Goal: Find contact information: Find contact information

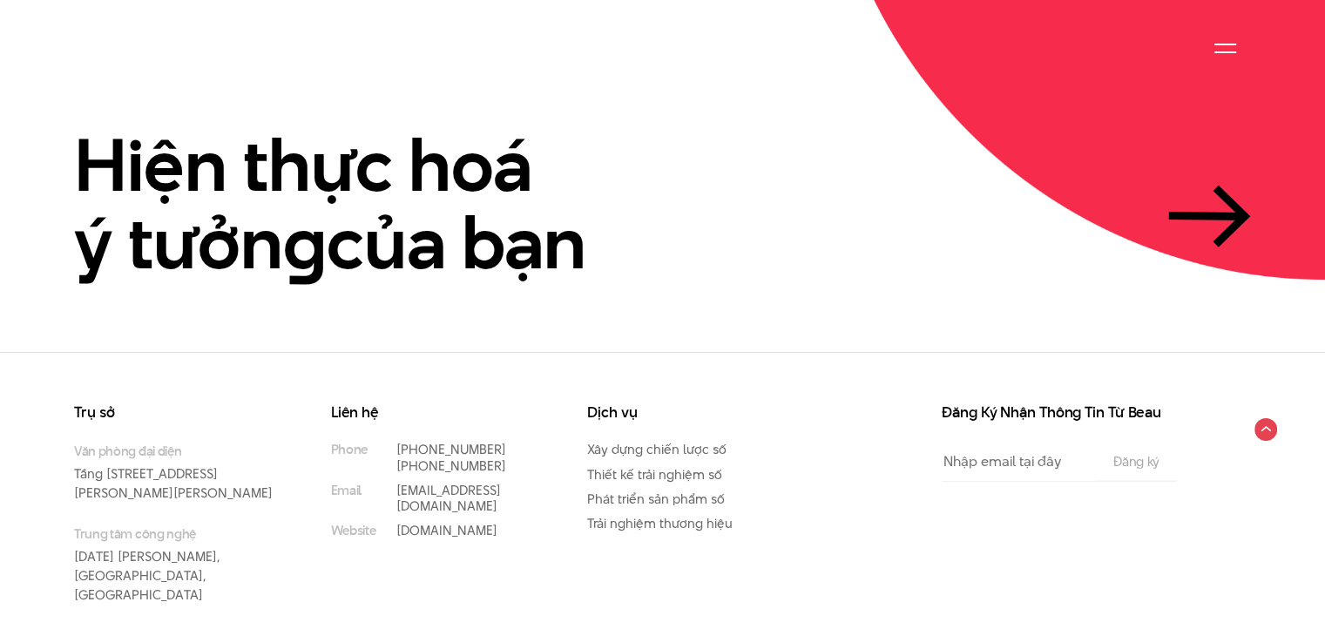
scroll to position [4126, 0]
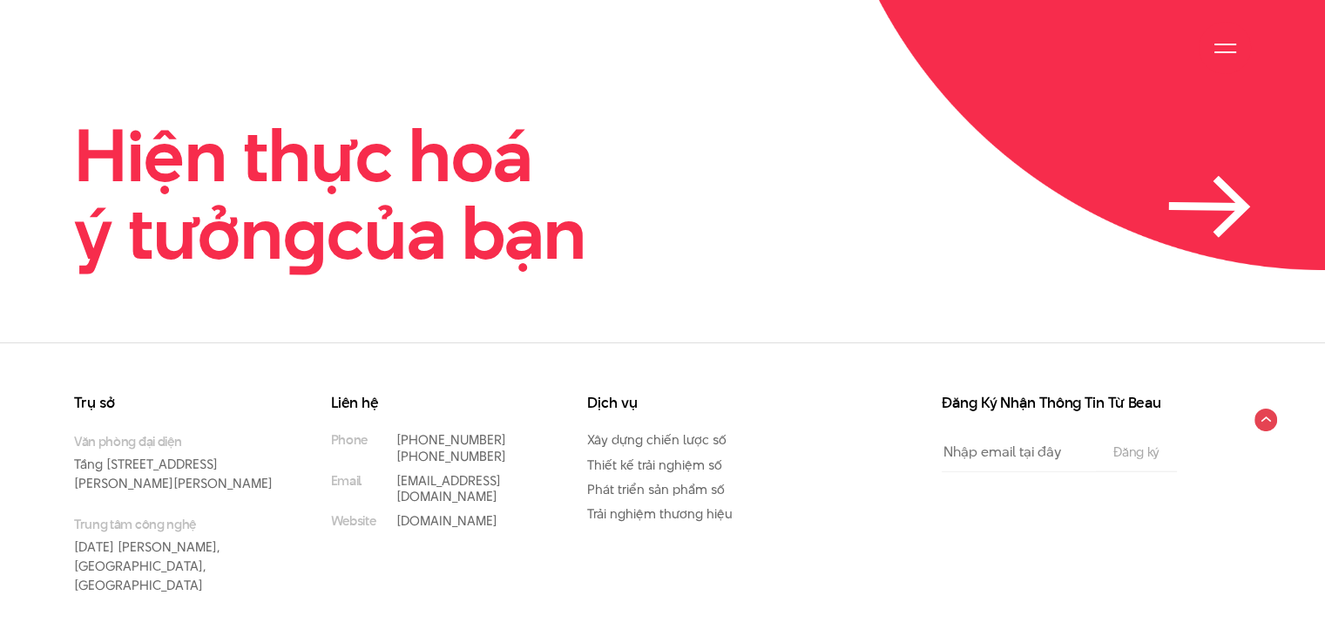
click at [1203, 186] on icon at bounding box center [1210, 207] width 83 height 62
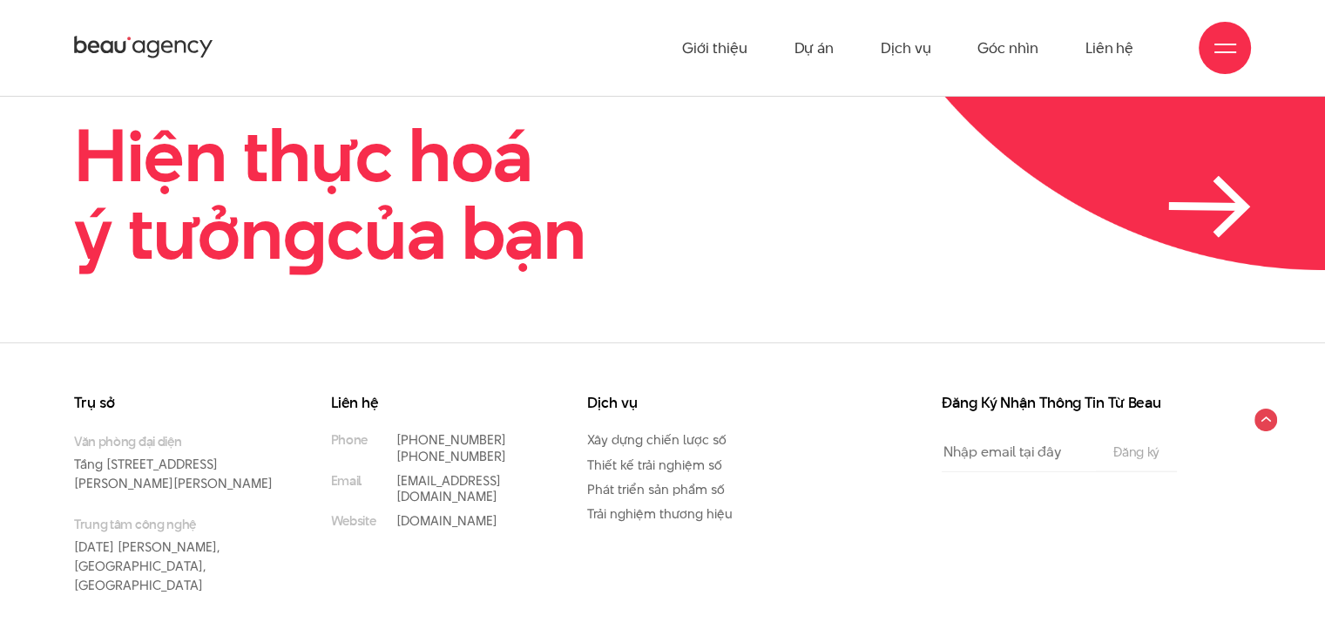
scroll to position [4113, 0]
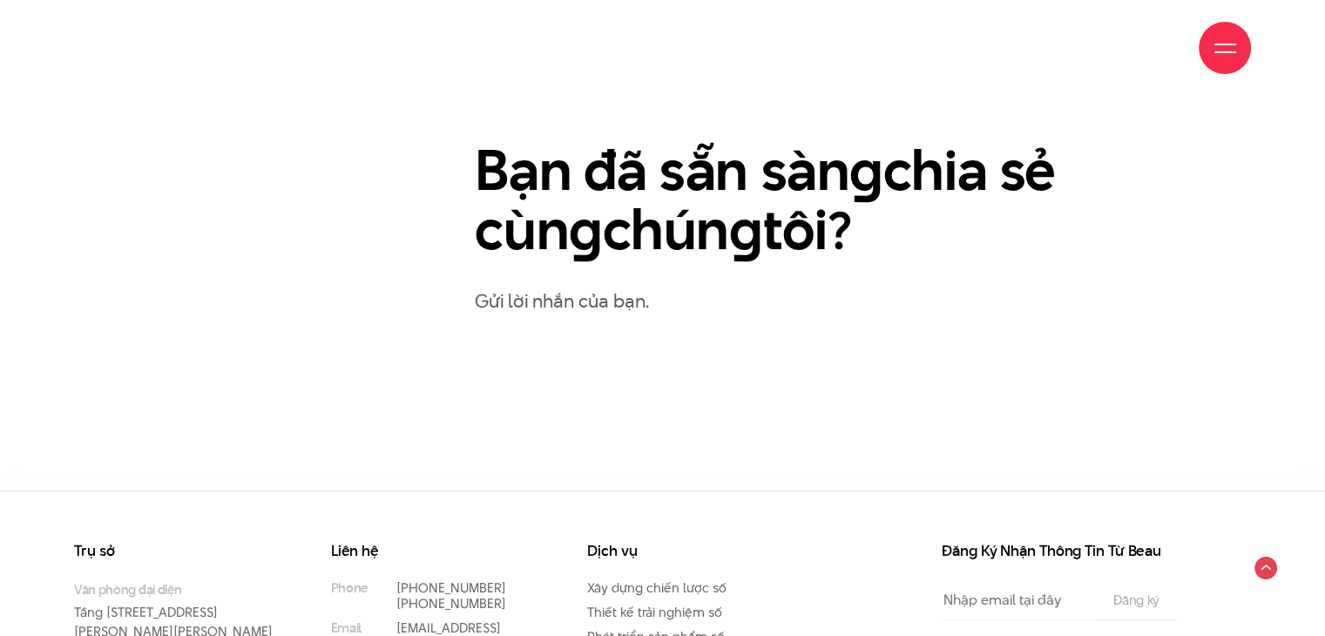
scroll to position [851, 0]
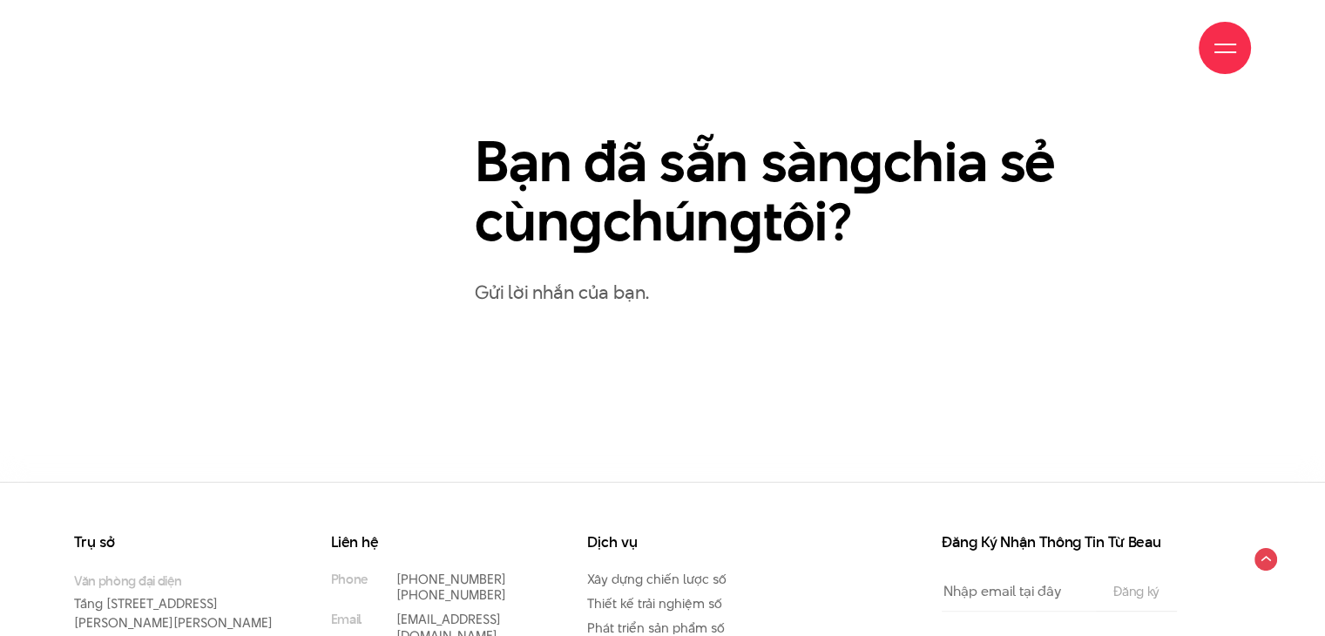
click at [614, 293] on p "Gửi lời nhắn của bạn." at bounding box center [863, 292] width 776 height 30
click at [579, 294] on p "Gửi lời nhắn của bạn." at bounding box center [863, 292] width 776 height 30
click at [566, 294] on p "Gửi lời nhắn của bạn." at bounding box center [863, 292] width 776 height 30
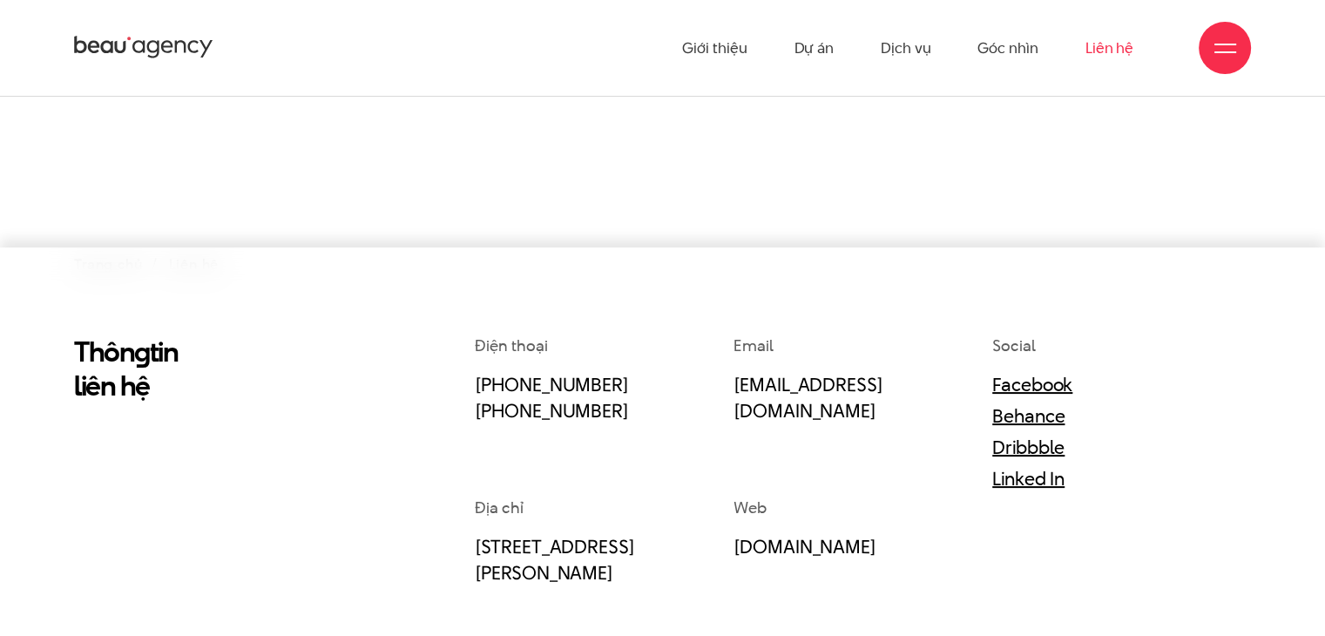
scroll to position [0, 0]
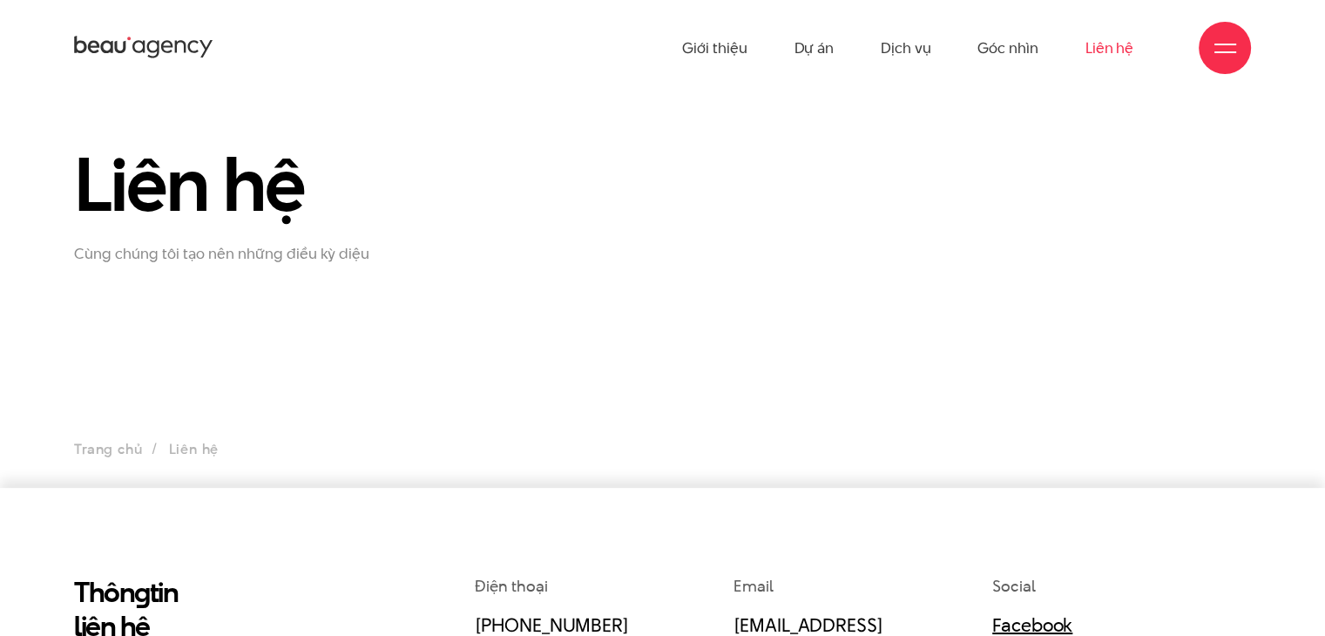
click at [101, 37] on icon at bounding box center [143, 47] width 139 height 27
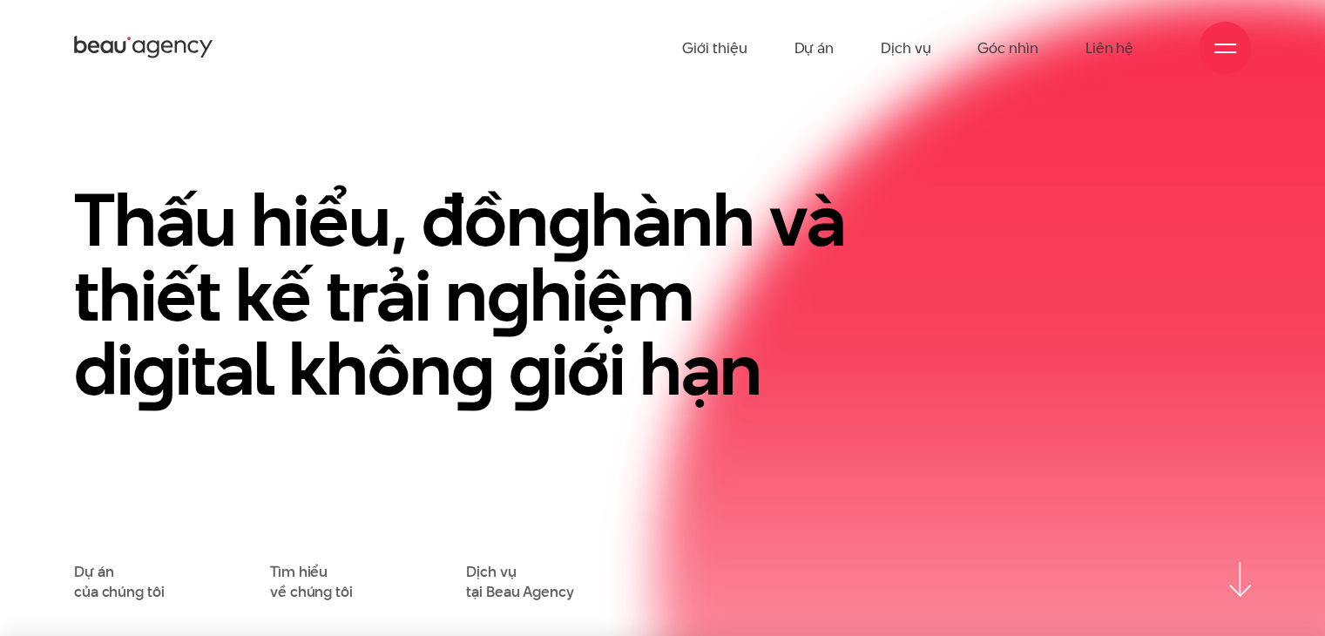
click at [1247, 564] on div "Dự án của chúng tôi Tìm hiểu về chúng tôi Dịch vụ tại Beau Agency" at bounding box center [662, 581] width 1177 height 39
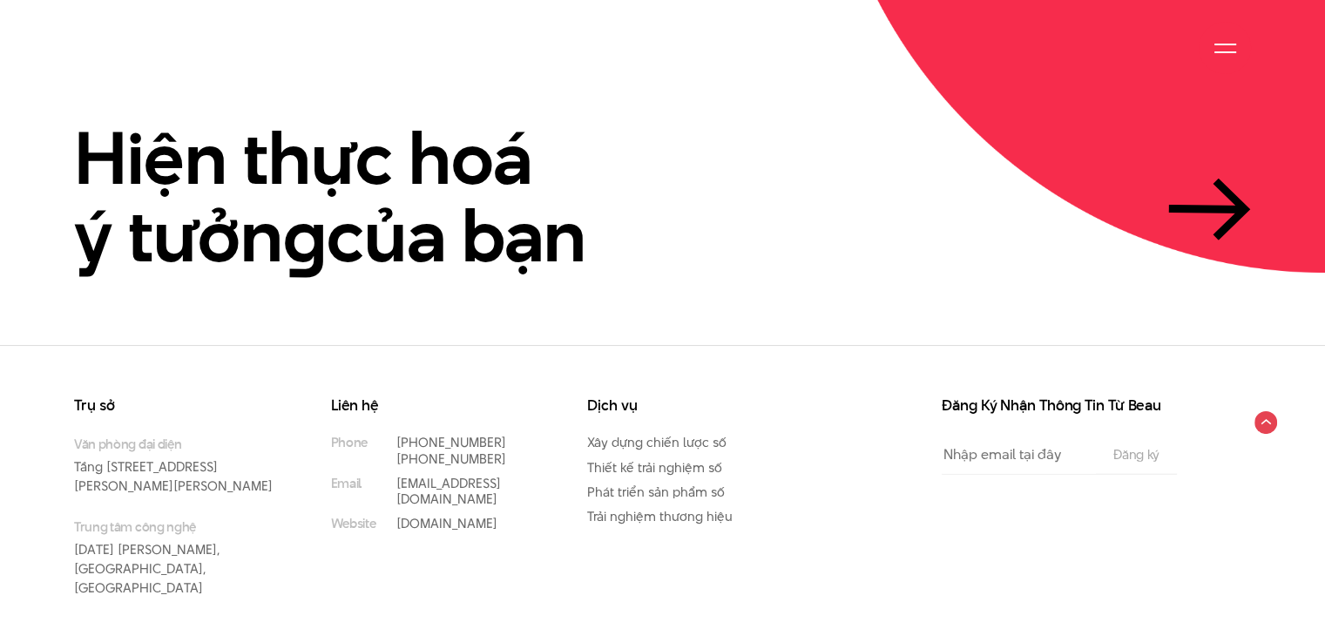
scroll to position [4126, 0]
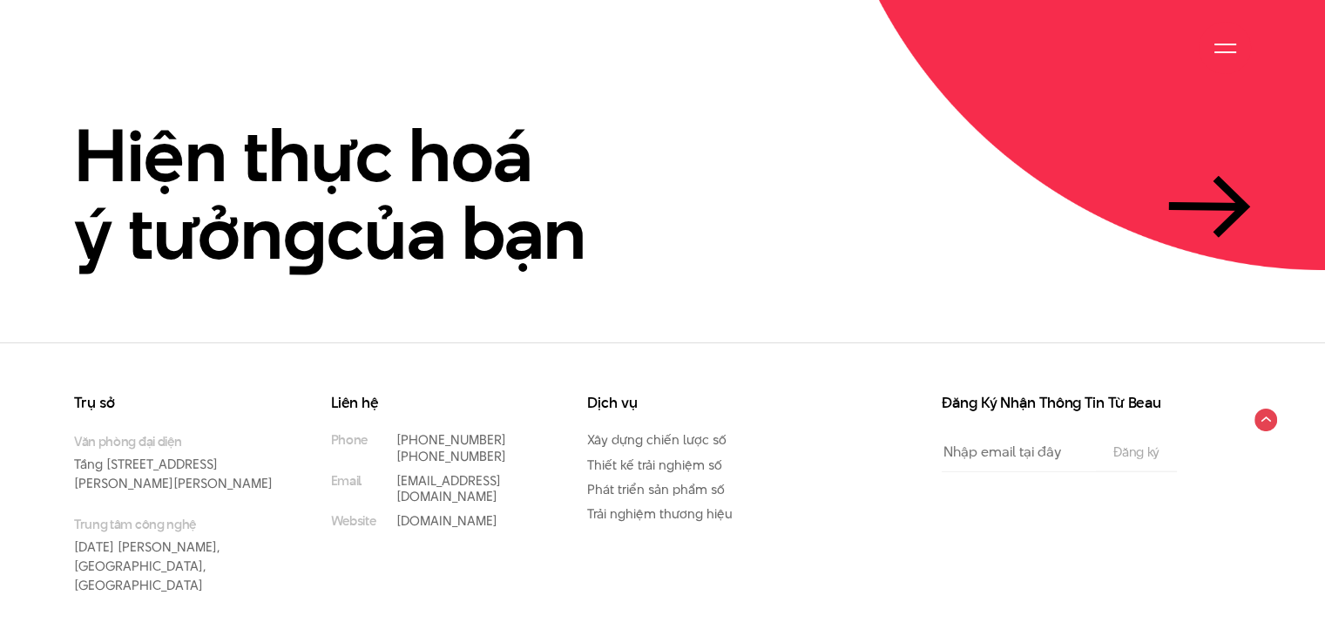
click at [1251, 174] on div "Hiện thực hoá ý tưởn g của bạn" at bounding box center [662, 195] width 1325 height 156
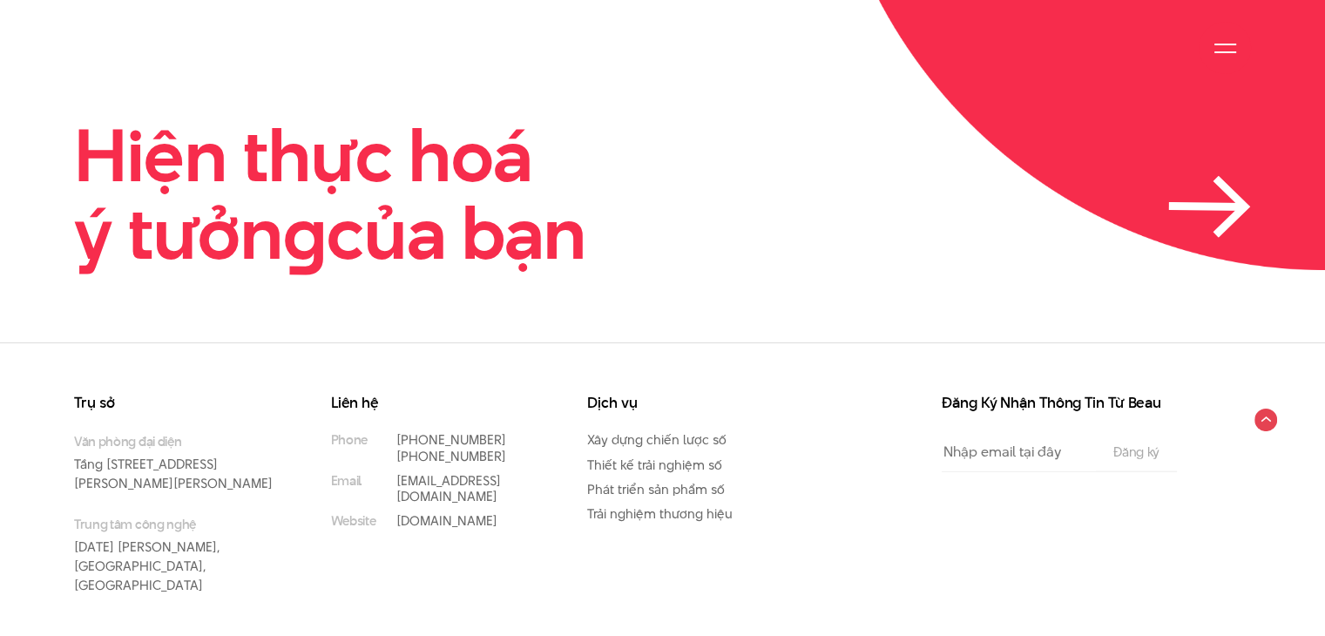
click at [1239, 179] on icon at bounding box center [1231, 207] width 29 height 57
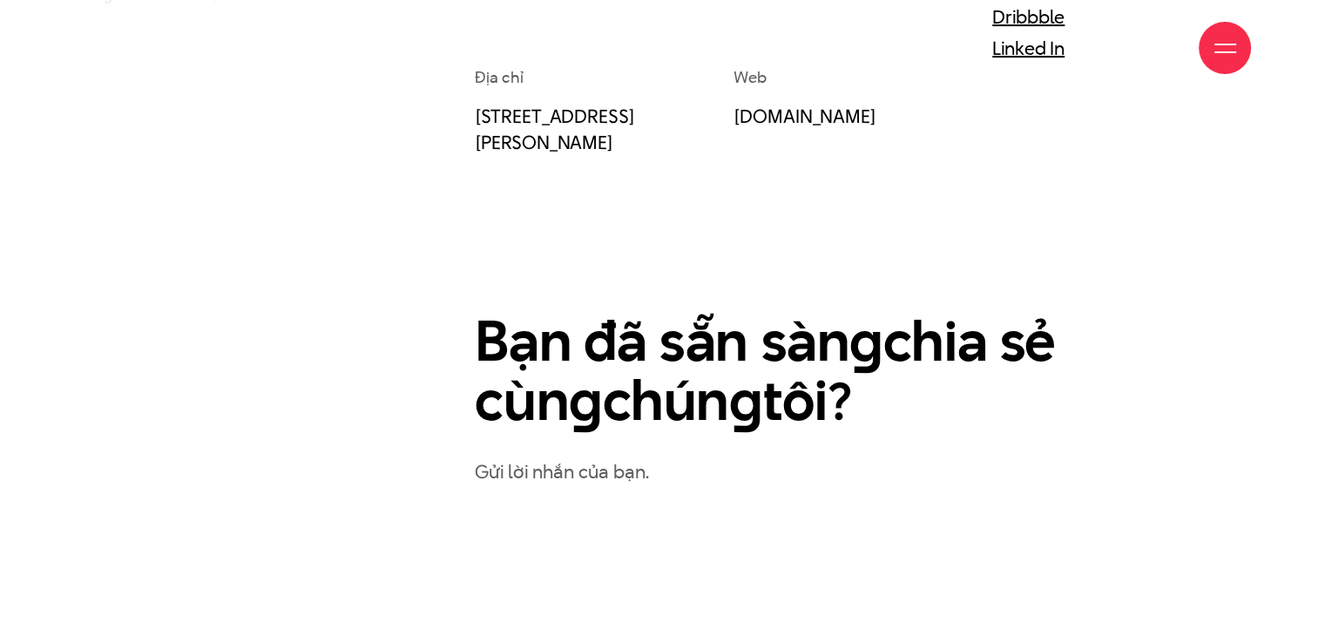
scroll to position [697, 0]
